Goal: Task Accomplishment & Management: Manage account settings

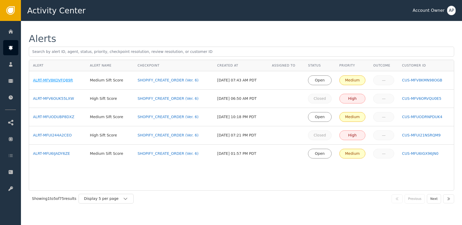
click at [65, 81] on div "ALRT-MFV8KOVFQ89R" at bounding box center [57, 81] width 49 height 6
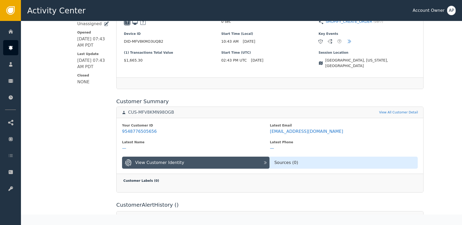
scroll to position [151, 0]
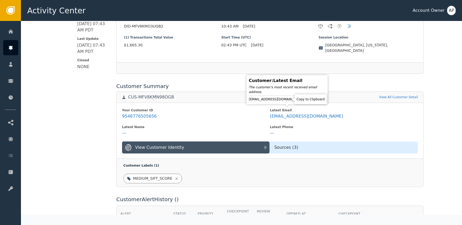
click at [306, 100] on icon at bounding box center [308, 99] width 5 height 5
click at [307, 99] on icon at bounding box center [309, 99] width 4 height 4
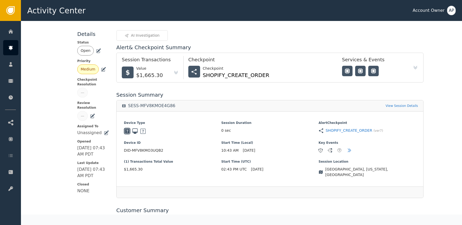
scroll to position [0, 0]
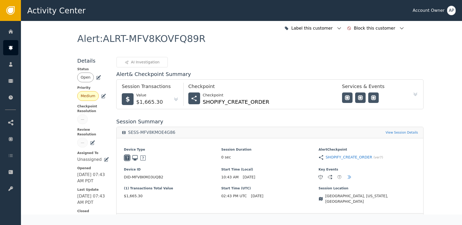
click at [96, 78] on icon at bounding box center [98, 77] width 5 height 5
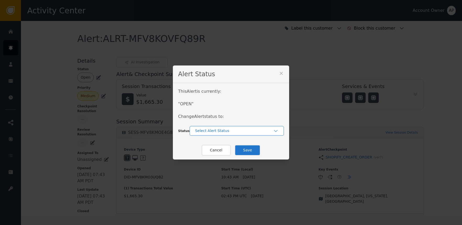
click at [219, 128] on div "Select Alert Status" at bounding box center [237, 131] width 94 height 10
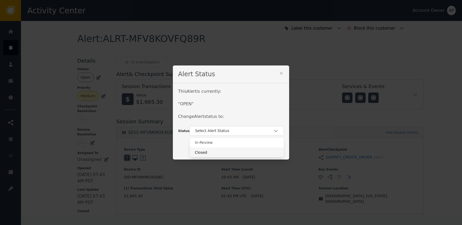
click at [224, 150] on div "Closed" at bounding box center [237, 153] width 84 height 6
click at [250, 148] on button "Save" at bounding box center [248, 150] width 26 height 11
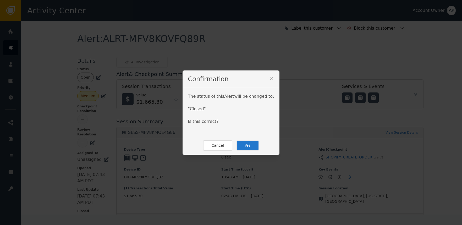
click at [249, 147] on button "Yes" at bounding box center [247, 145] width 23 height 11
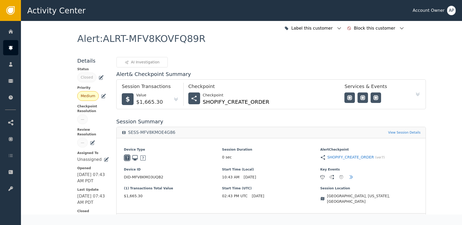
drag, startPoint x: 48, startPoint y: 42, endPoint x: 34, endPoint y: 39, distance: 14.6
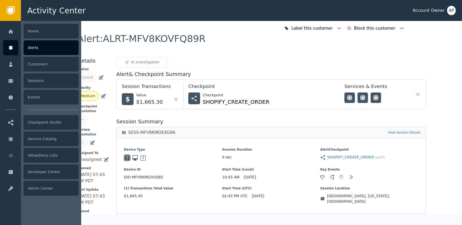
click at [12, 43] on div at bounding box center [10, 47] width 15 height 15
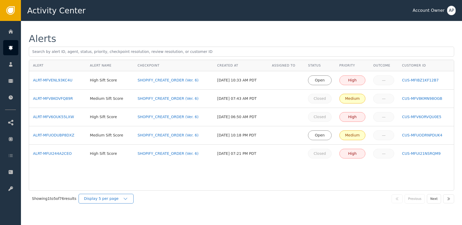
drag, startPoint x: 125, startPoint y: 199, endPoint x: 126, endPoint y: 202, distance: 2.9
click at [123, 199] on div "Display 5 per page" at bounding box center [103, 199] width 39 height 6
click at [116, 221] on div "Display 25 per page" at bounding box center [108, 221] width 42 height 6
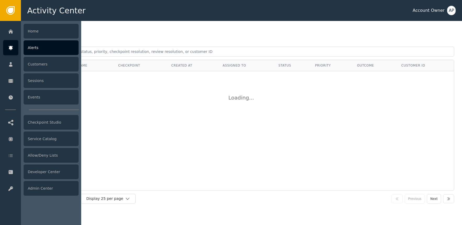
click at [41, 50] on div "Alerts" at bounding box center [51, 47] width 55 height 15
